Goal: Information Seeking & Learning: Learn about a topic

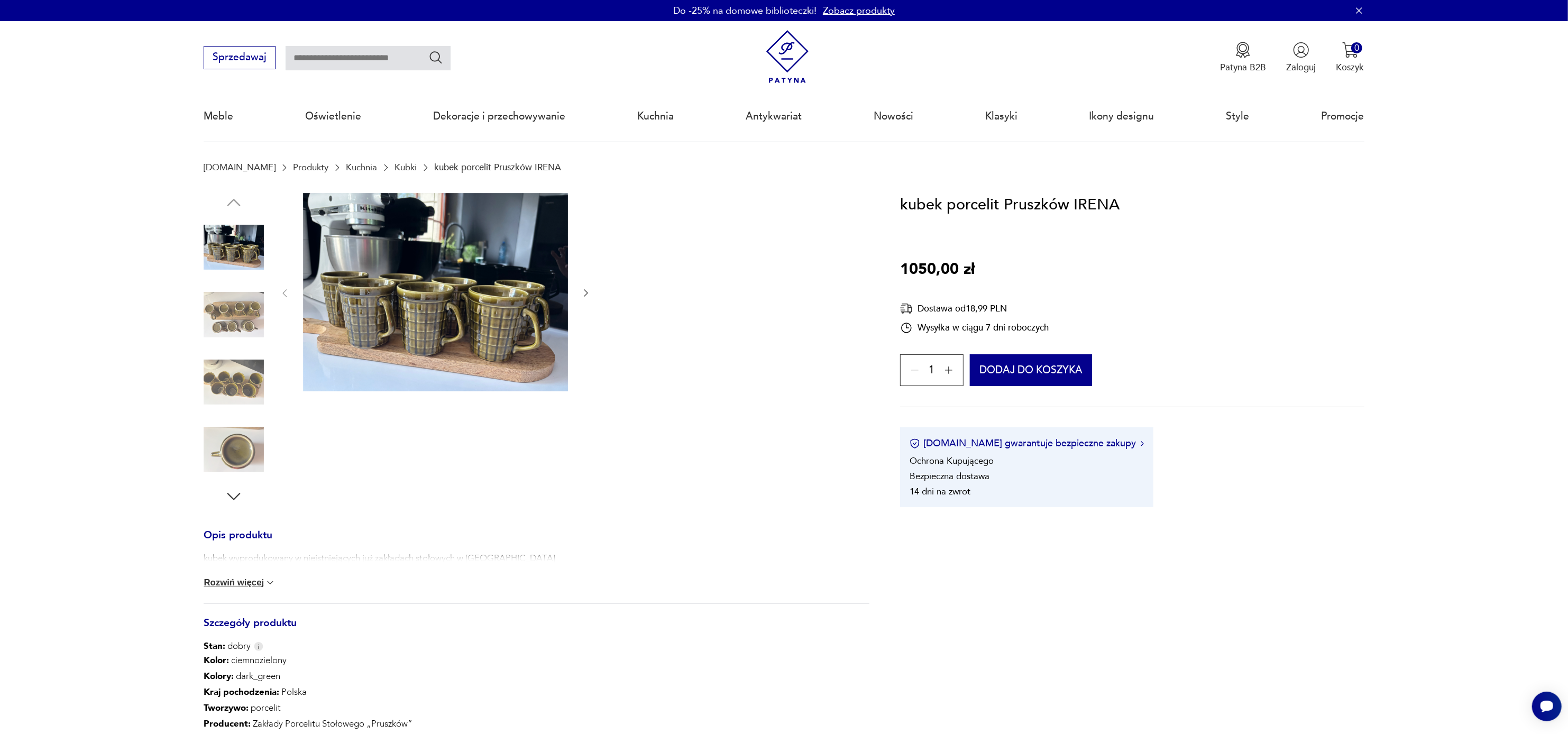
click at [394, 263] on img at bounding box center [435, 292] width 265 height 199
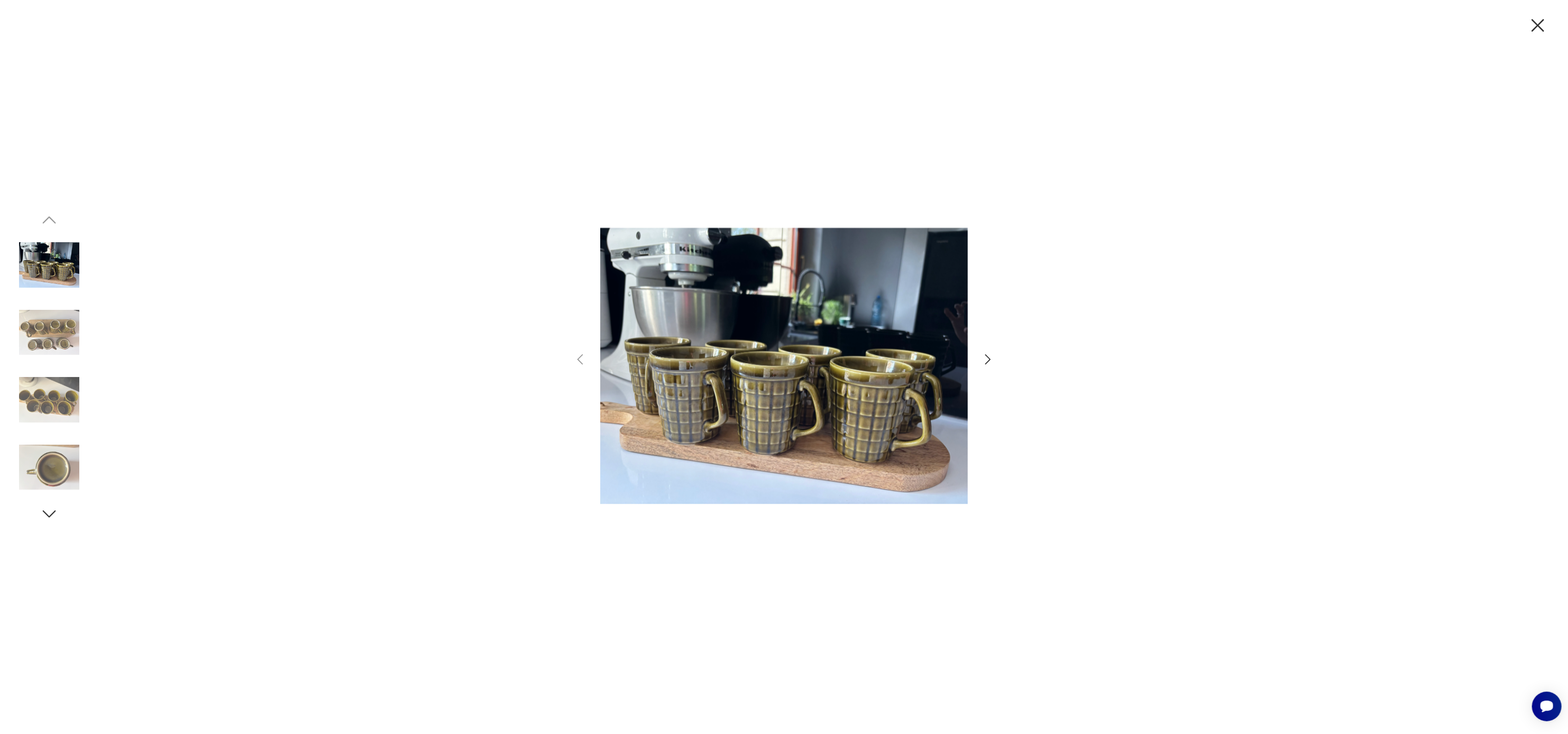
click at [848, 357] on img at bounding box center [784, 366] width 368 height 529
click at [985, 357] on icon "button" at bounding box center [988, 359] width 16 height 16
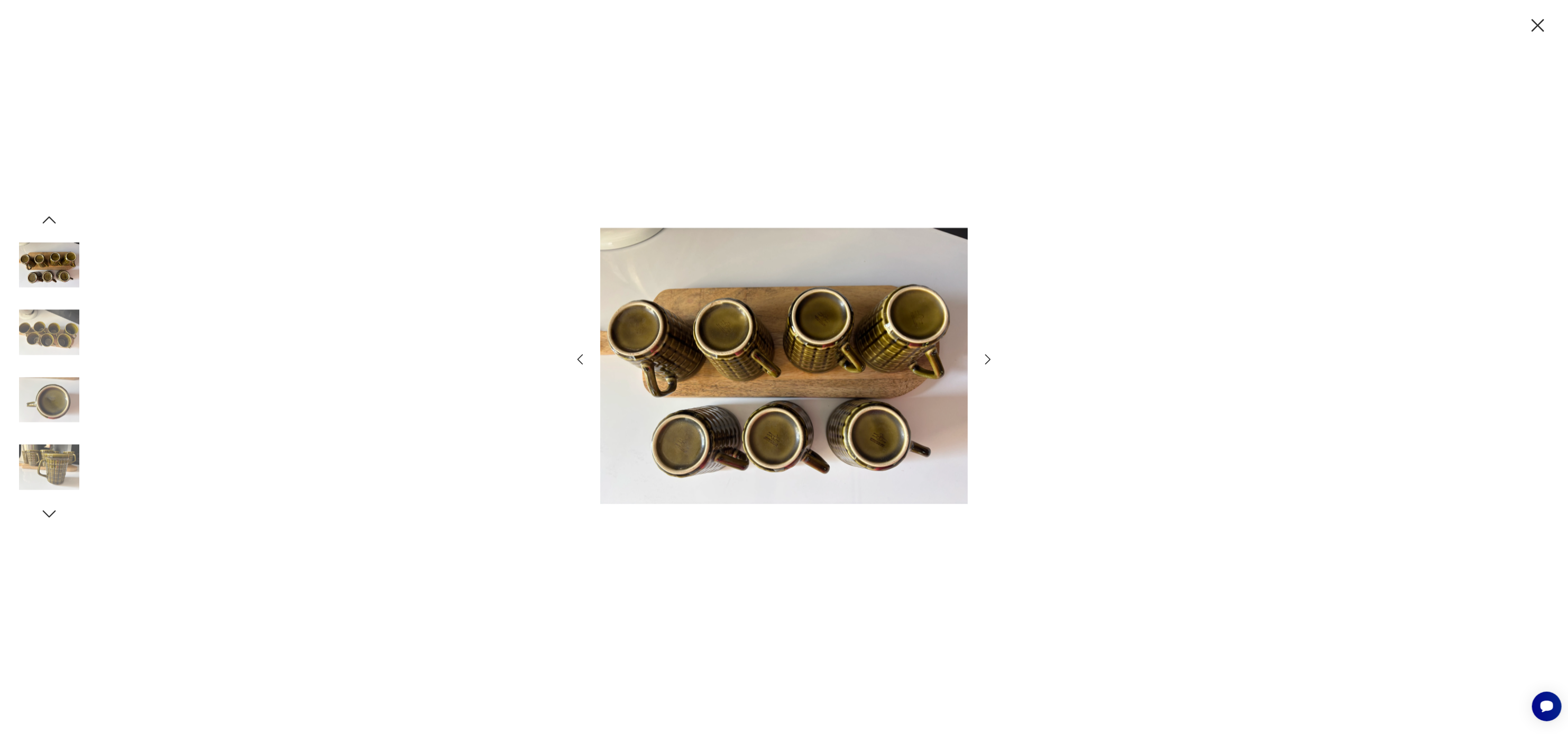
click at [985, 357] on icon "button" at bounding box center [988, 359] width 16 height 16
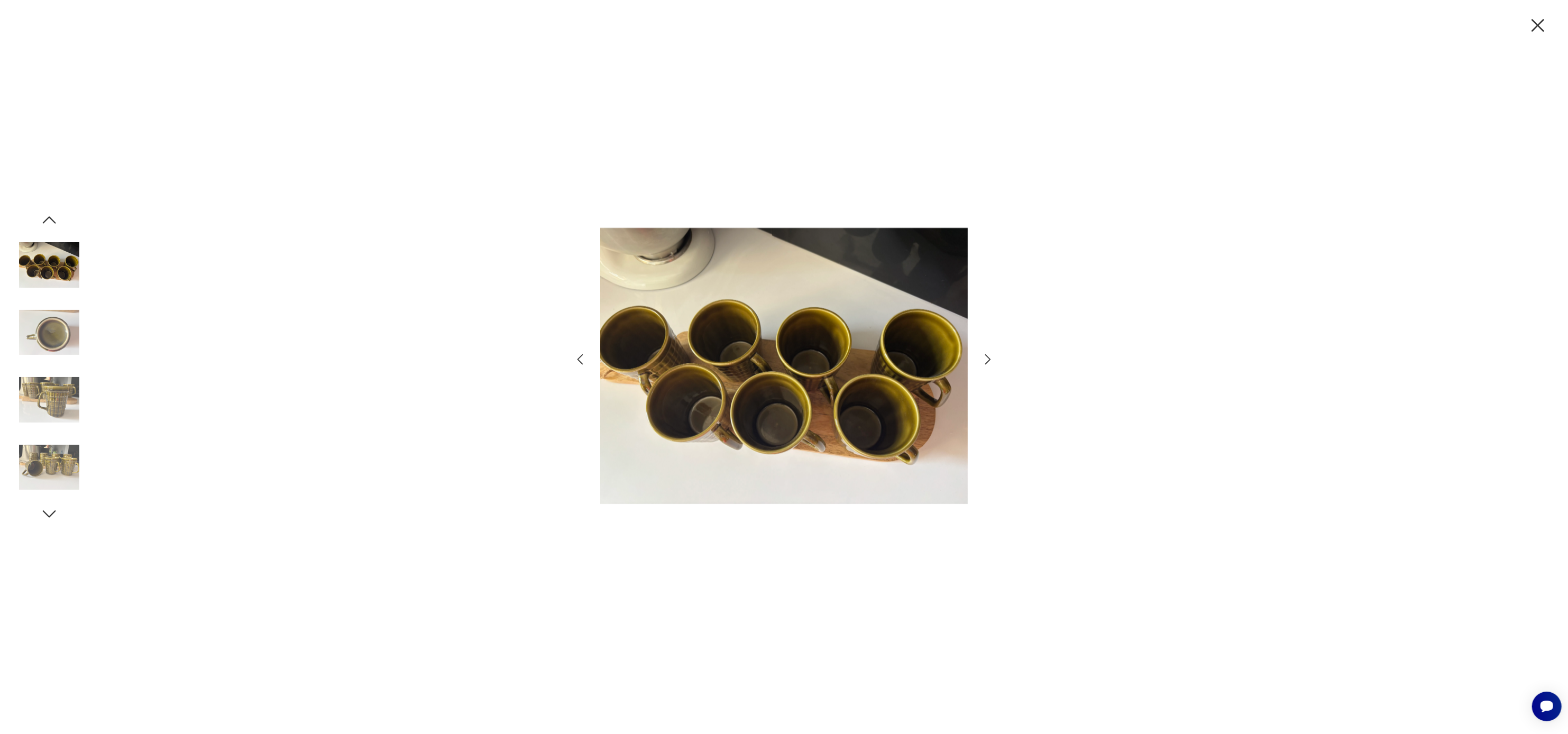
click at [985, 357] on icon "button" at bounding box center [988, 359] width 16 height 16
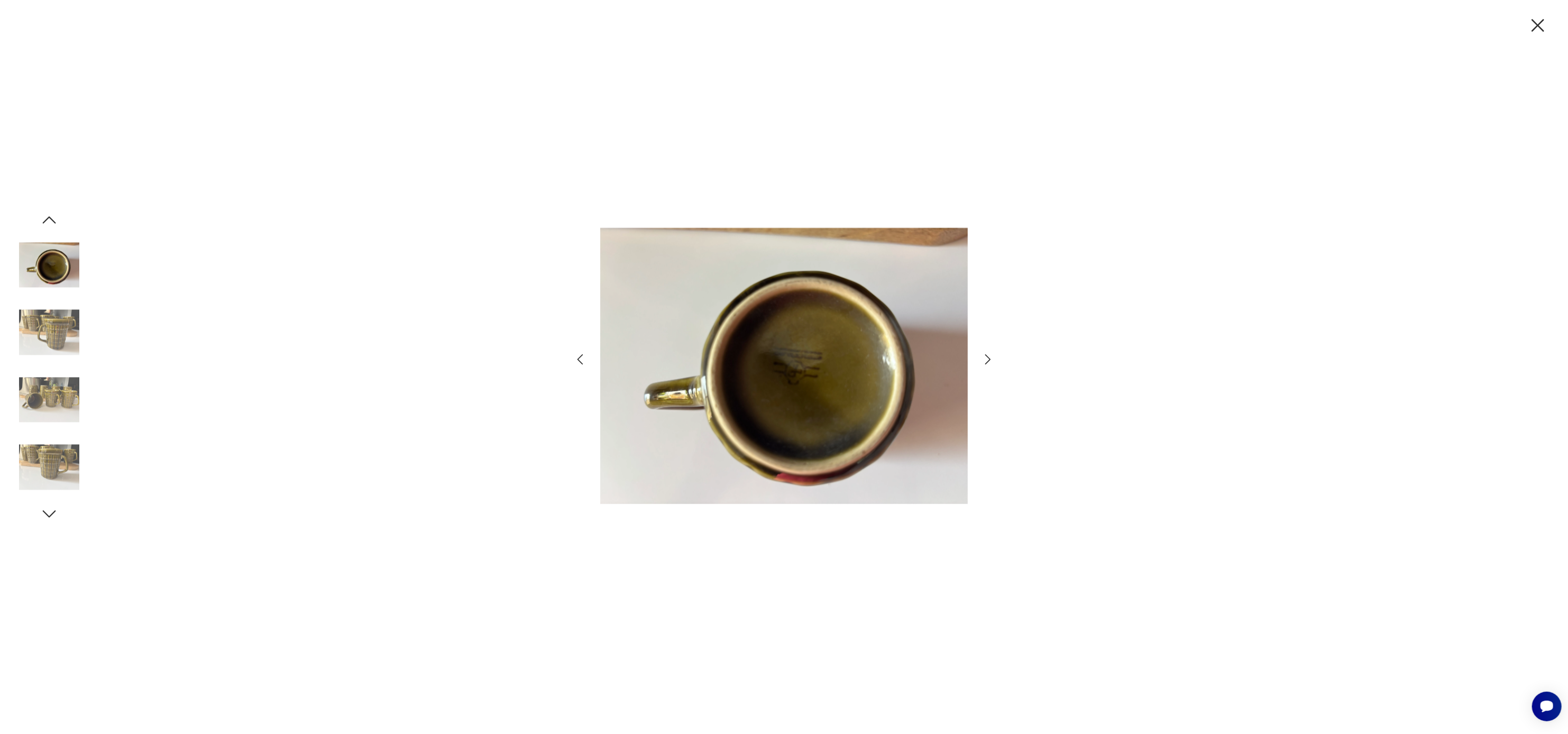
click at [985, 357] on icon "button" at bounding box center [988, 359] width 16 height 16
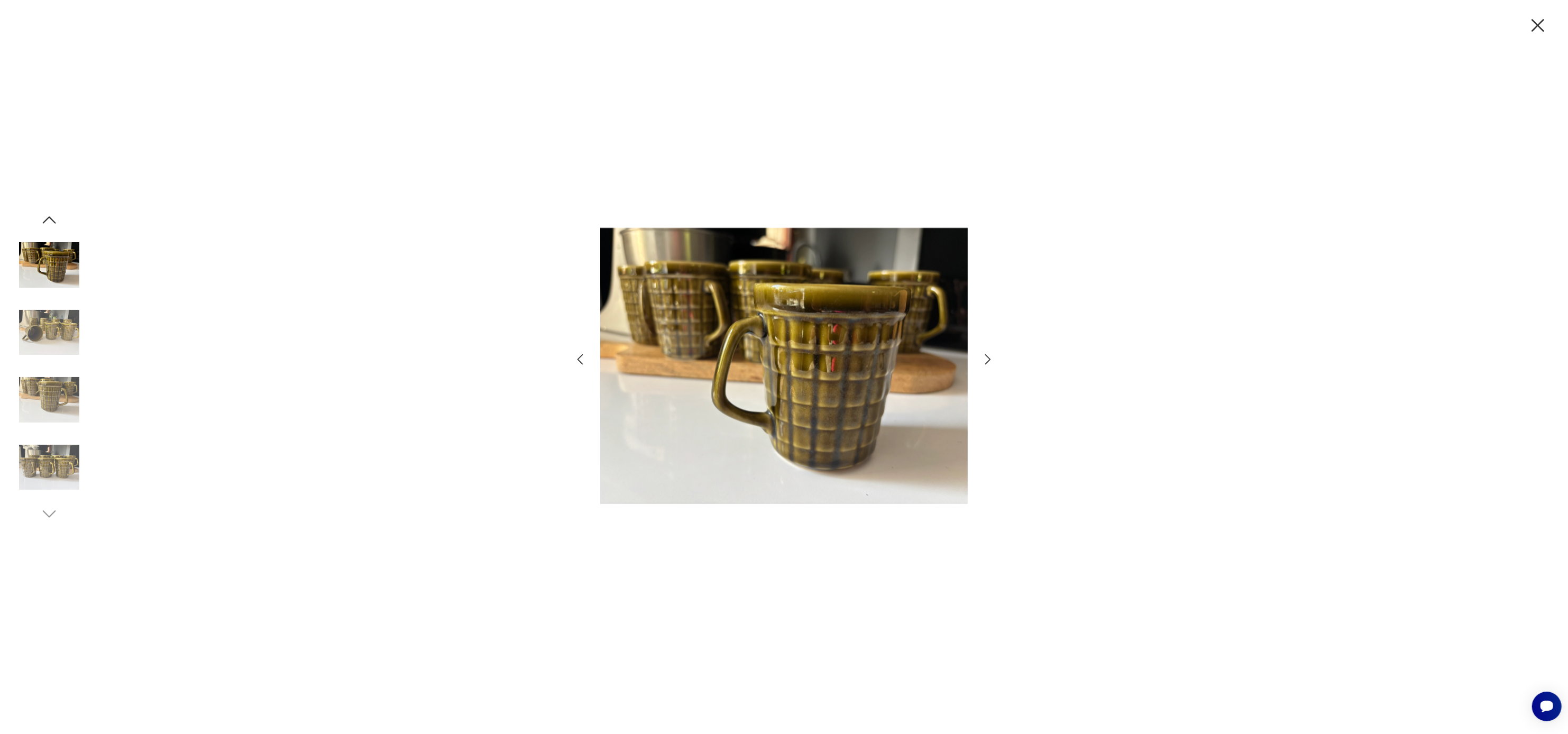
click at [985, 357] on icon "button" at bounding box center [988, 359] width 16 height 16
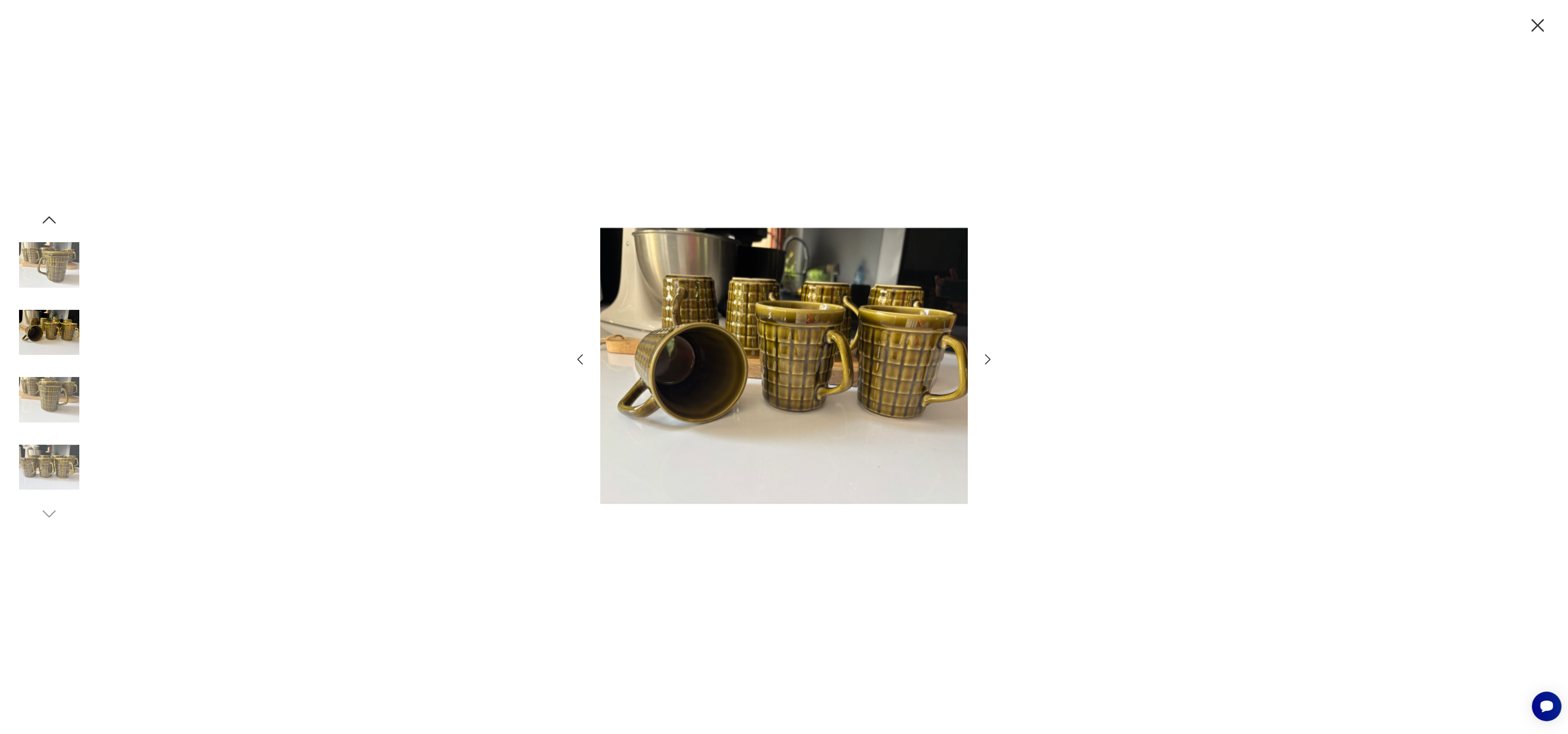
click at [985, 357] on icon "button" at bounding box center [988, 359] width 16 height 16
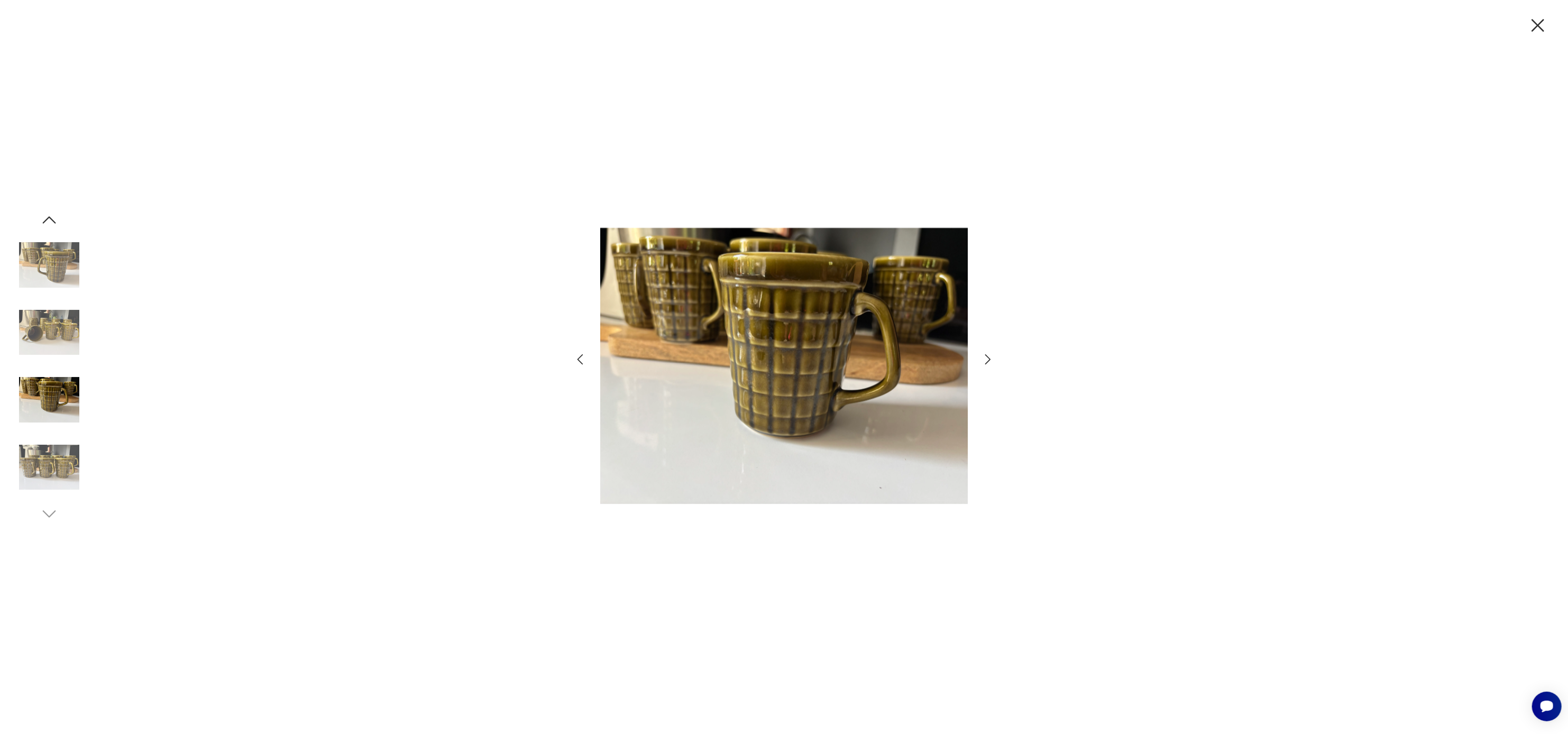
click at [985, 357] on icon "button" at bounding box center [988, 359] width 16 height 16
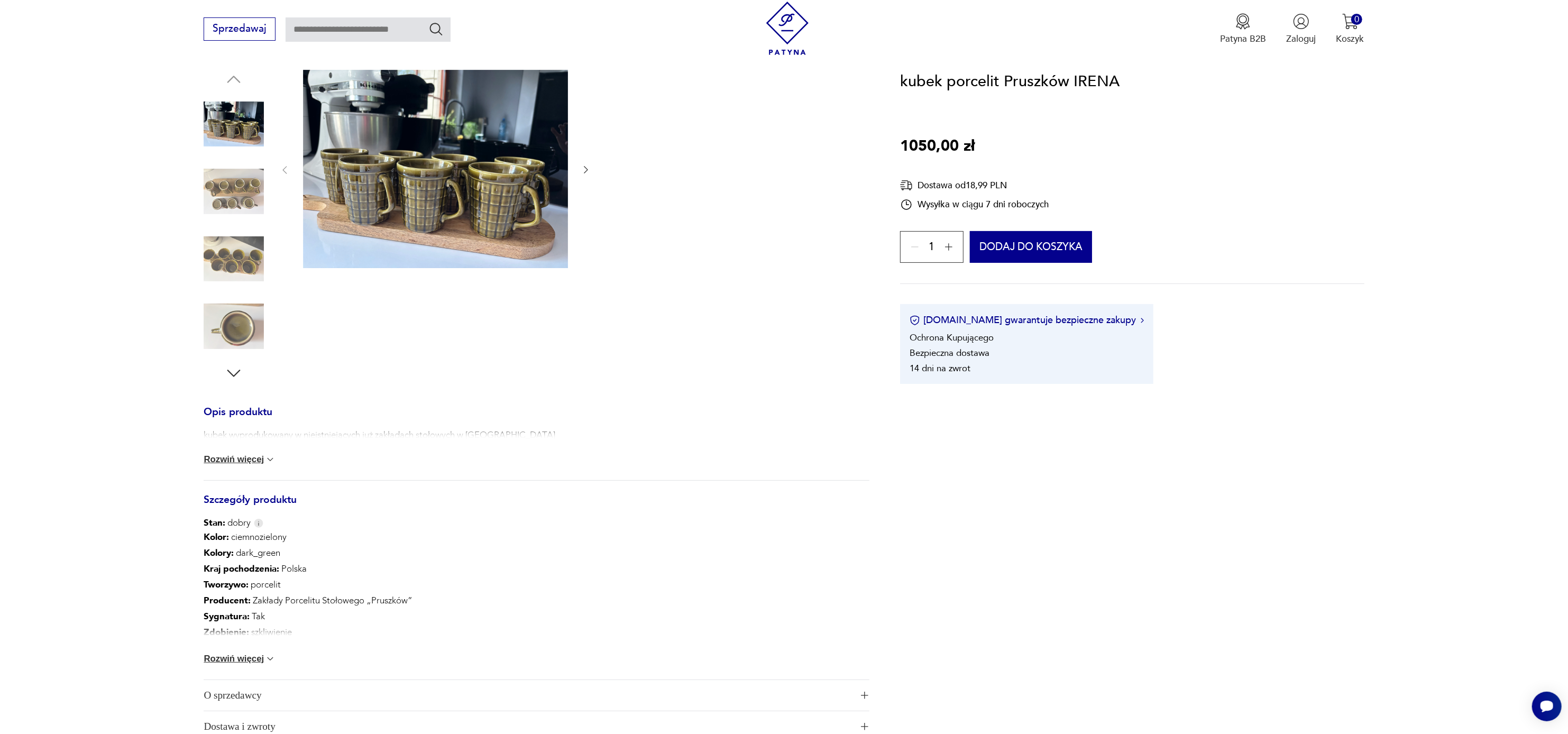
scroll to position [282, 0]
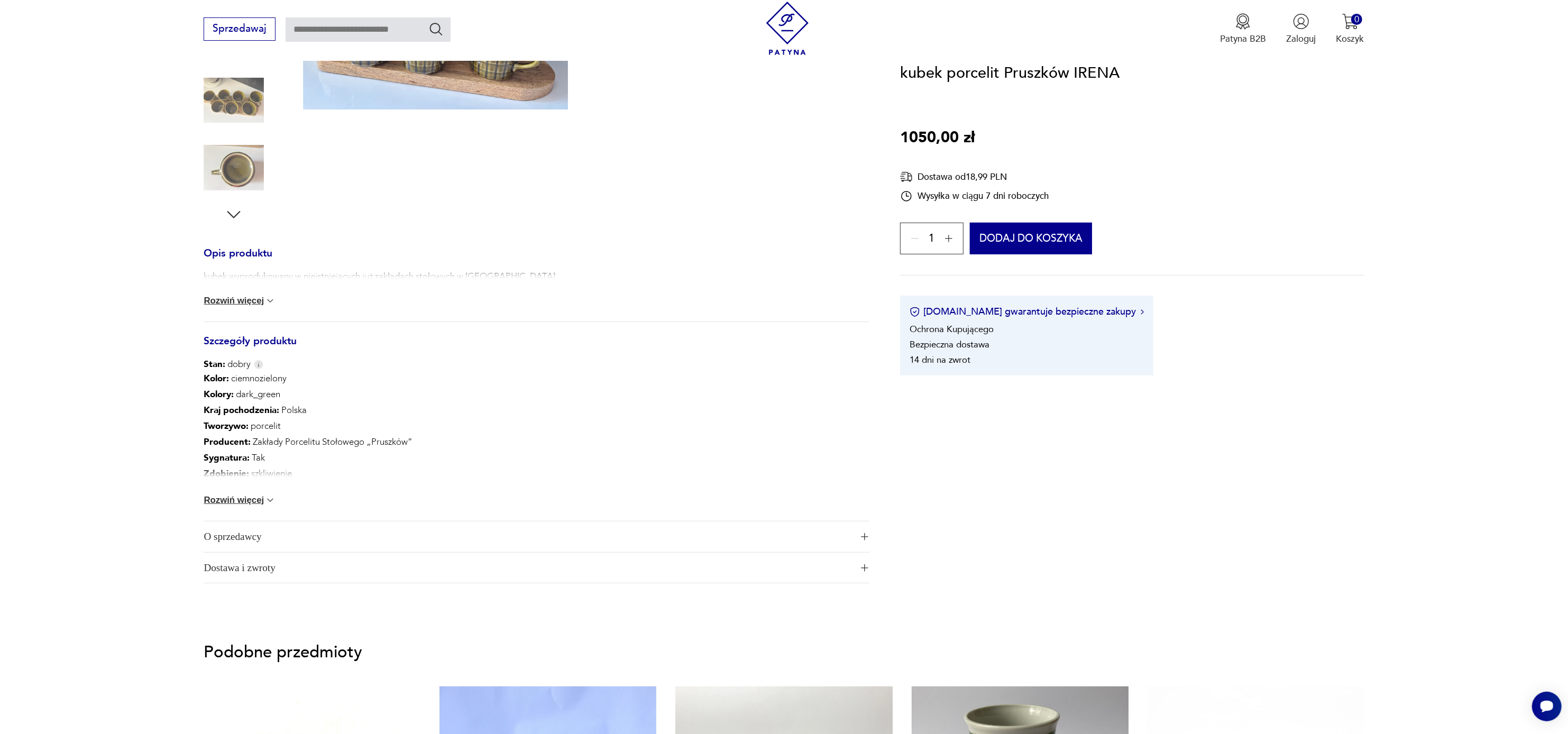
click at [252, 498] on button "Rozwiń więcej" at bounding box center [239, 500] width 72 height 11
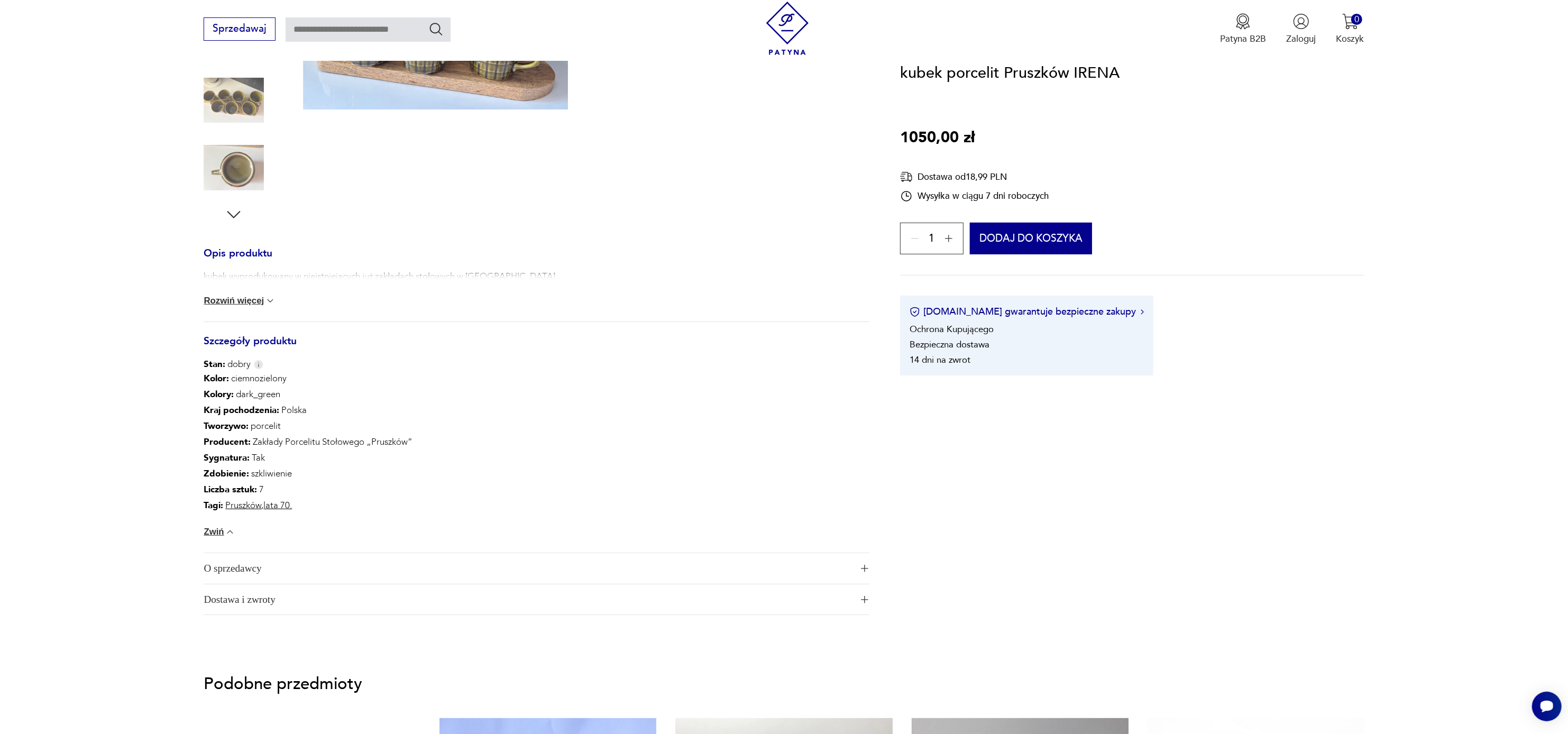
click at [864, 565] on img "button" at bounding box center [865, 568] width 7 height 7
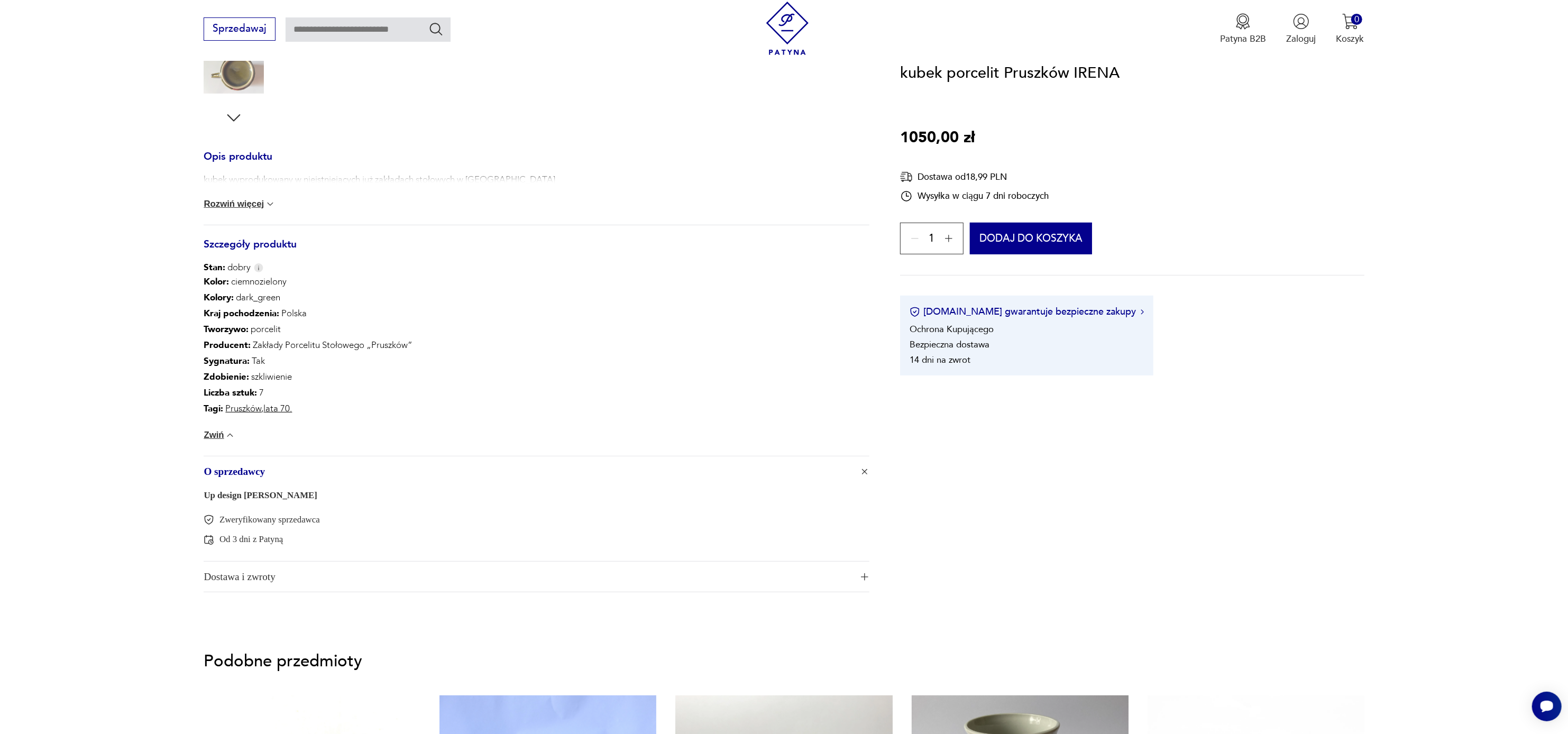
scroll to position [391, 0]
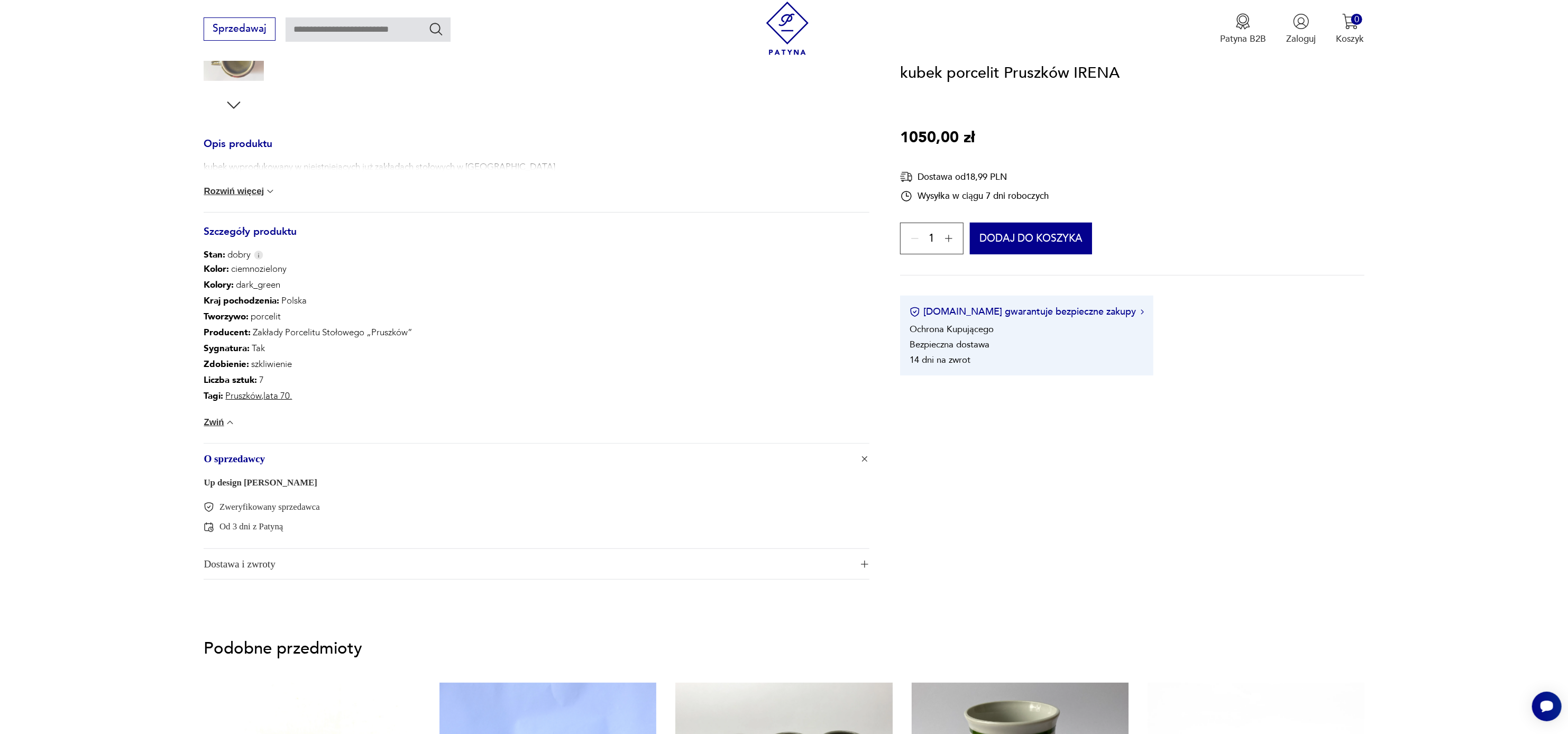
click at [222, 419] on button "Zwiń" at bounding box center [219, 422] width 32 height 11
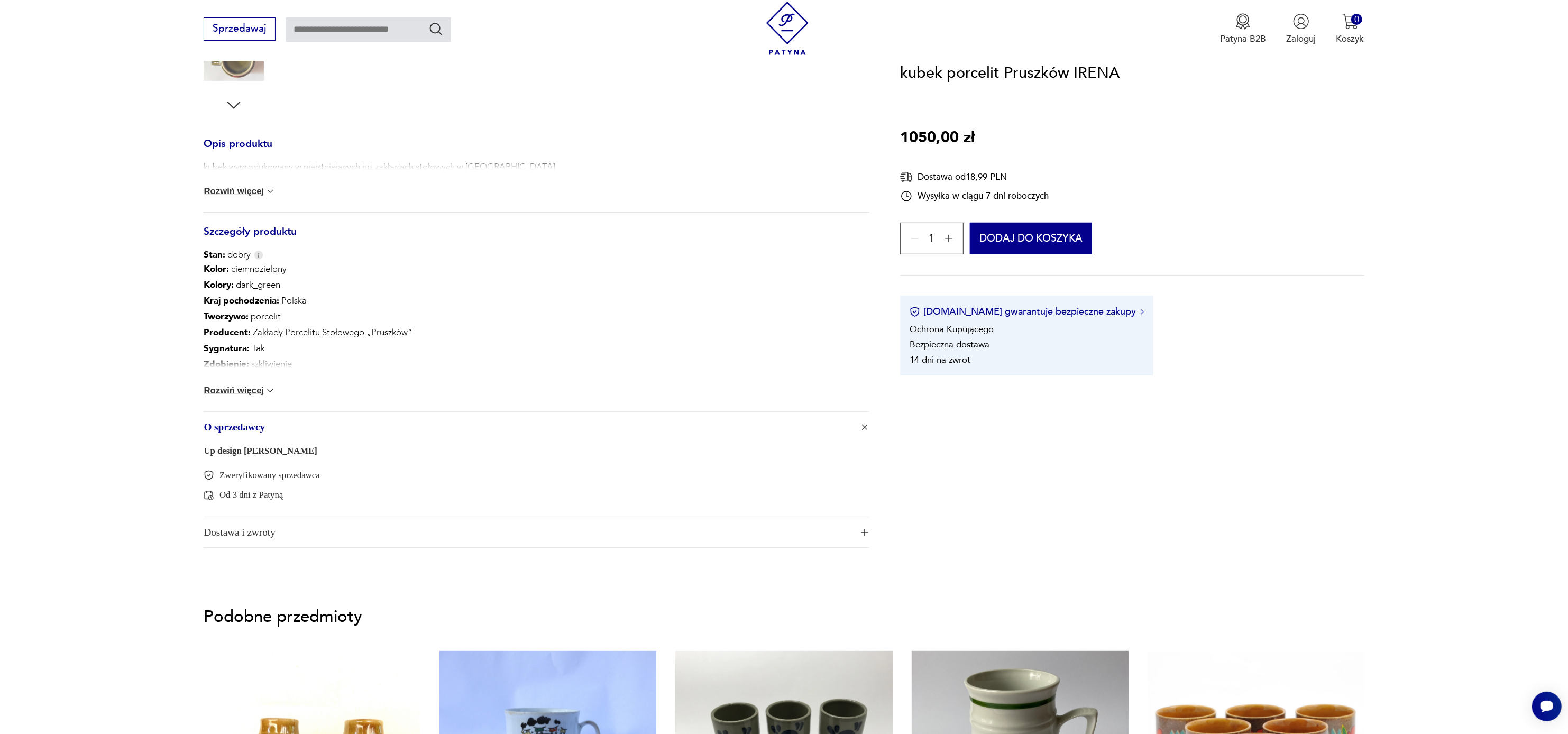
click at [861, 529] on span "button" at bounding box center [865, 532] width 9 height 7
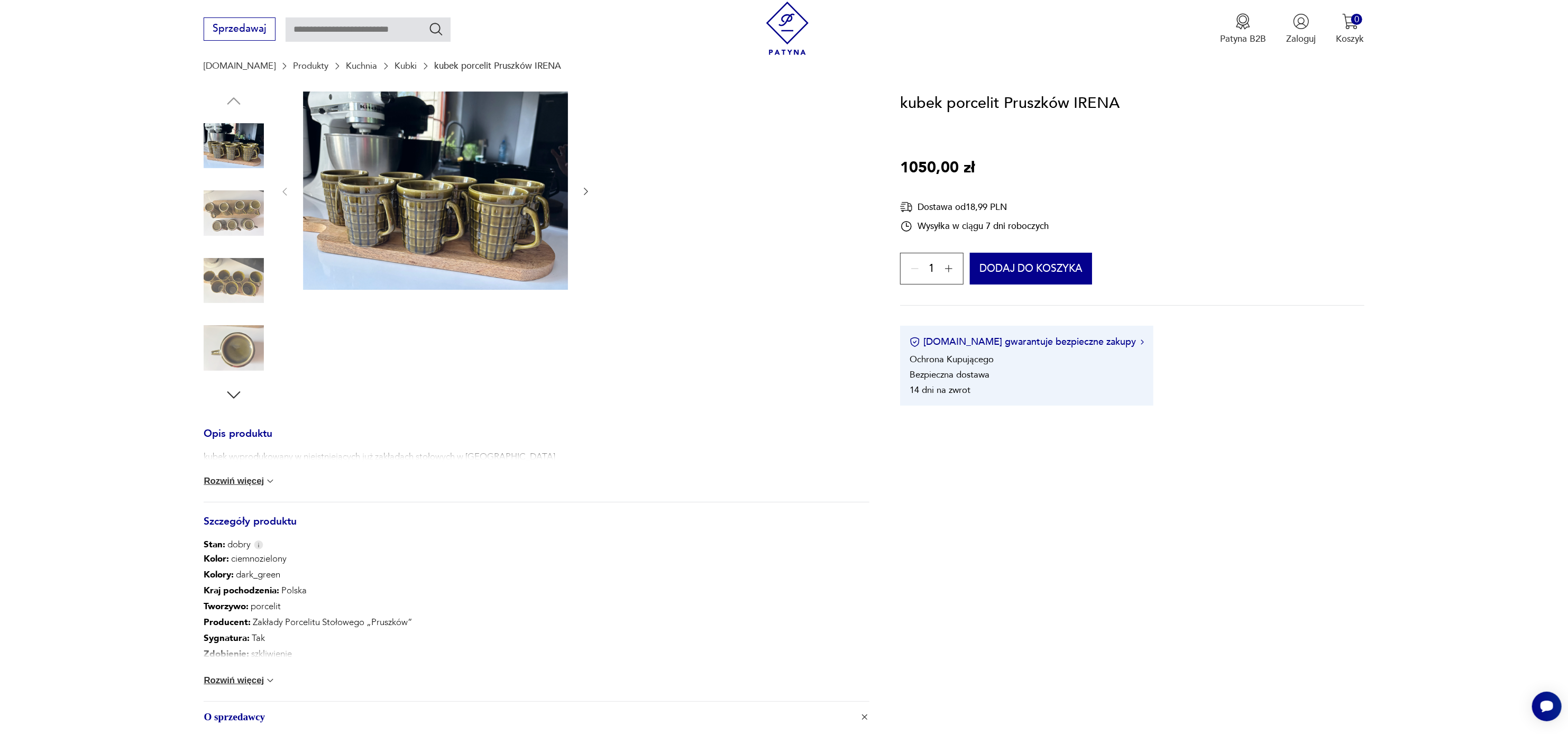
scroll to position [0, 0]
